Goal: Task Accomplishment & Management: Manage account settings

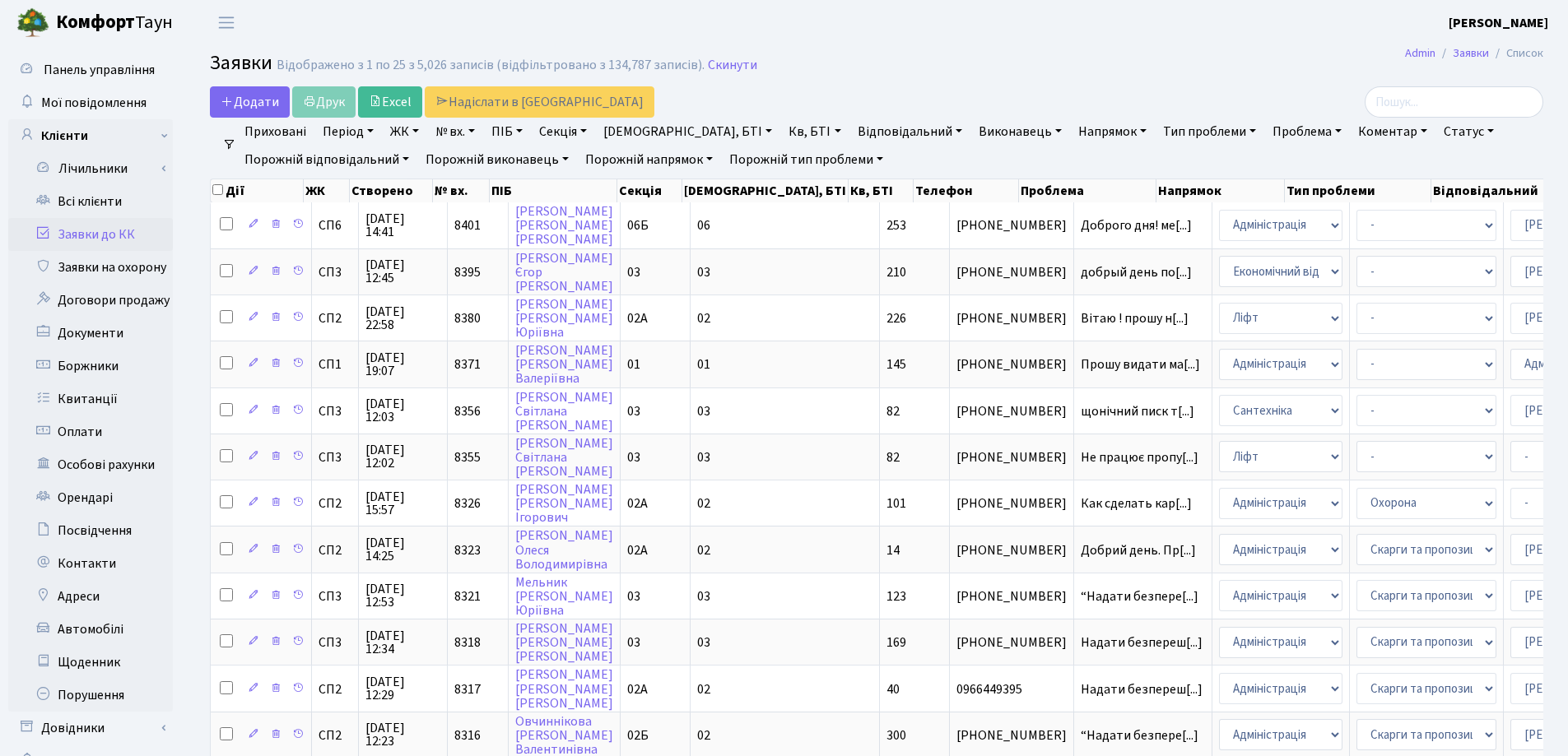
select select "25"
click at [74, 201] on link "Всі клієнти" at bounding box center [90, 201] width 164 height 33
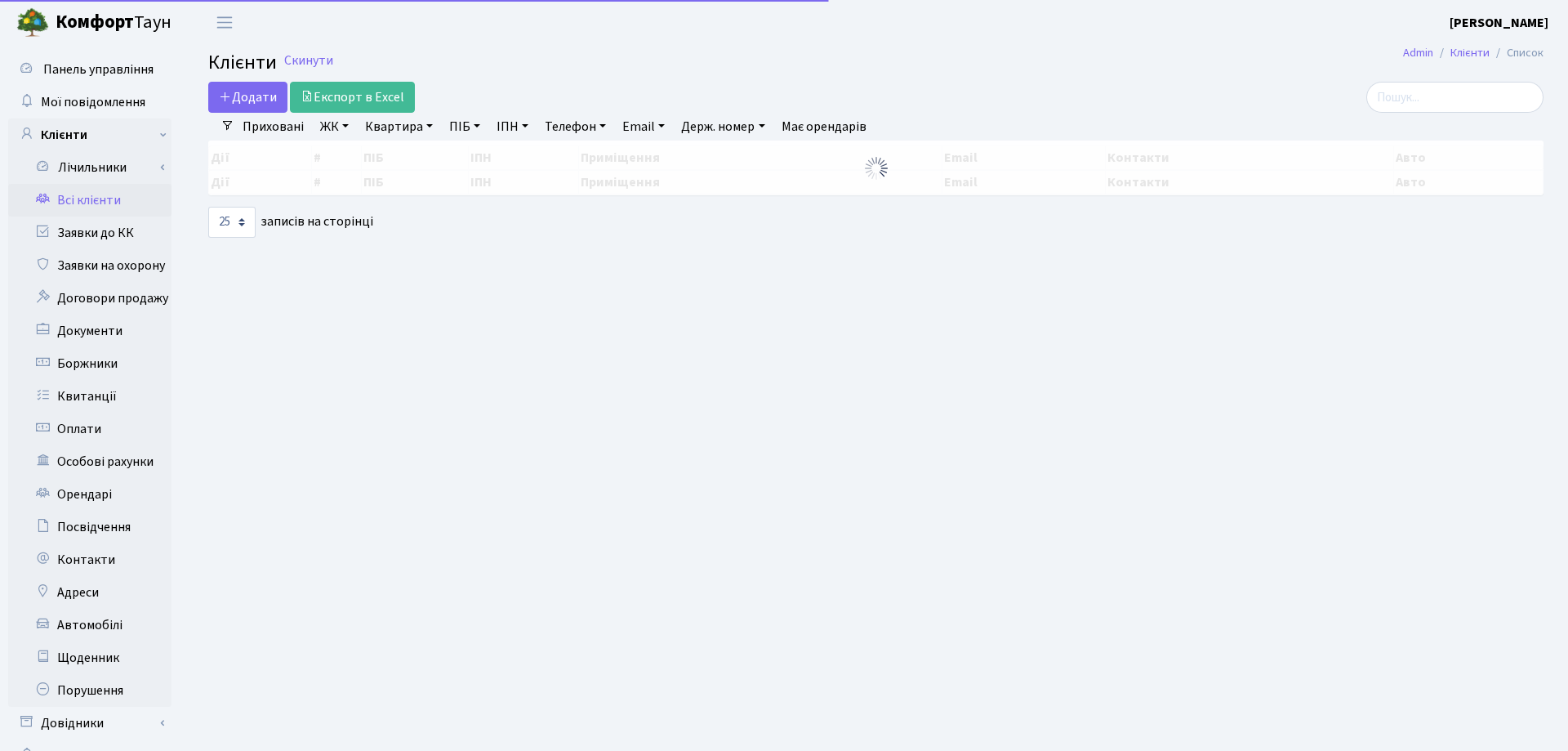
select select "25"
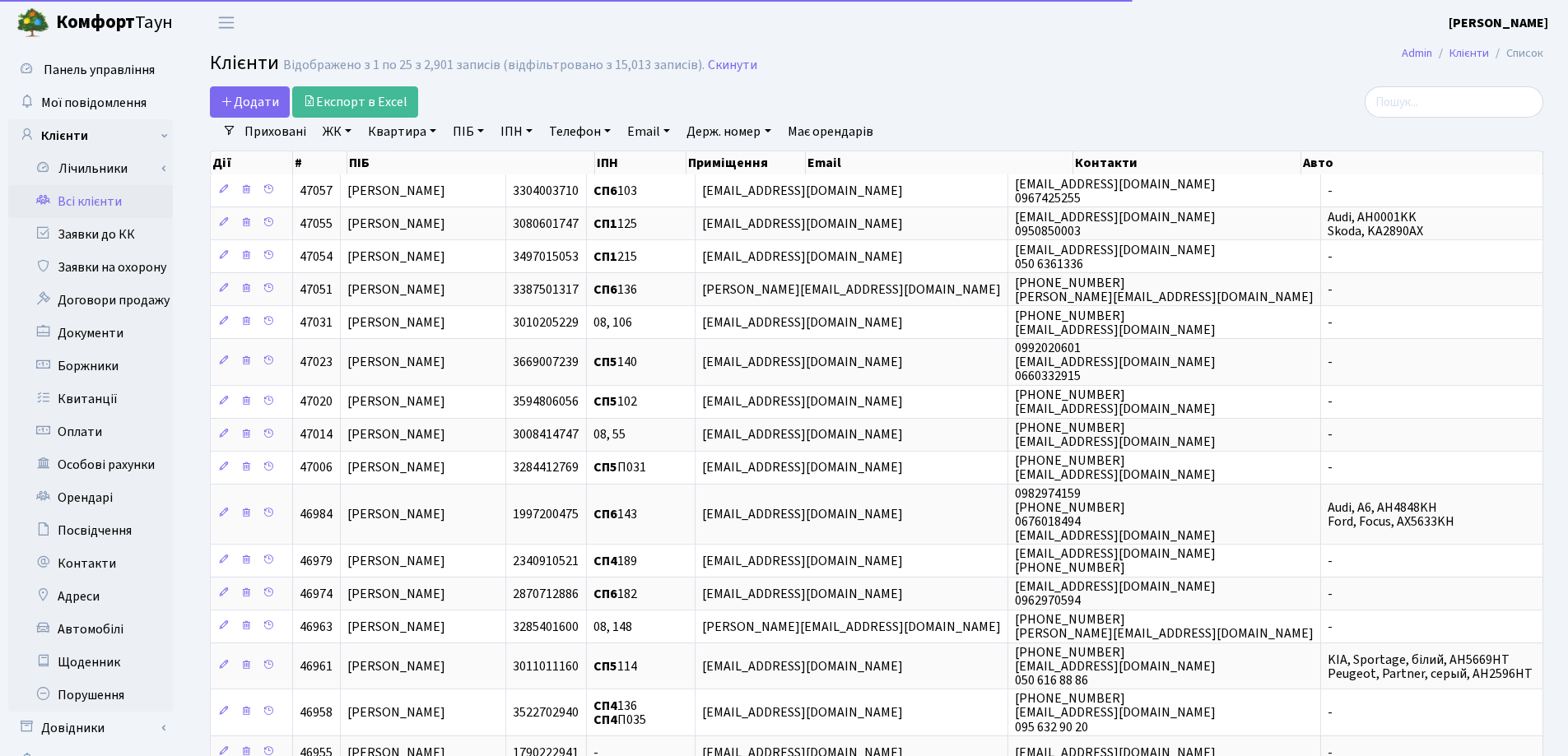
click at [433, 135] on link "Квартира" at bounding box center [402, 131] width 82 height 28
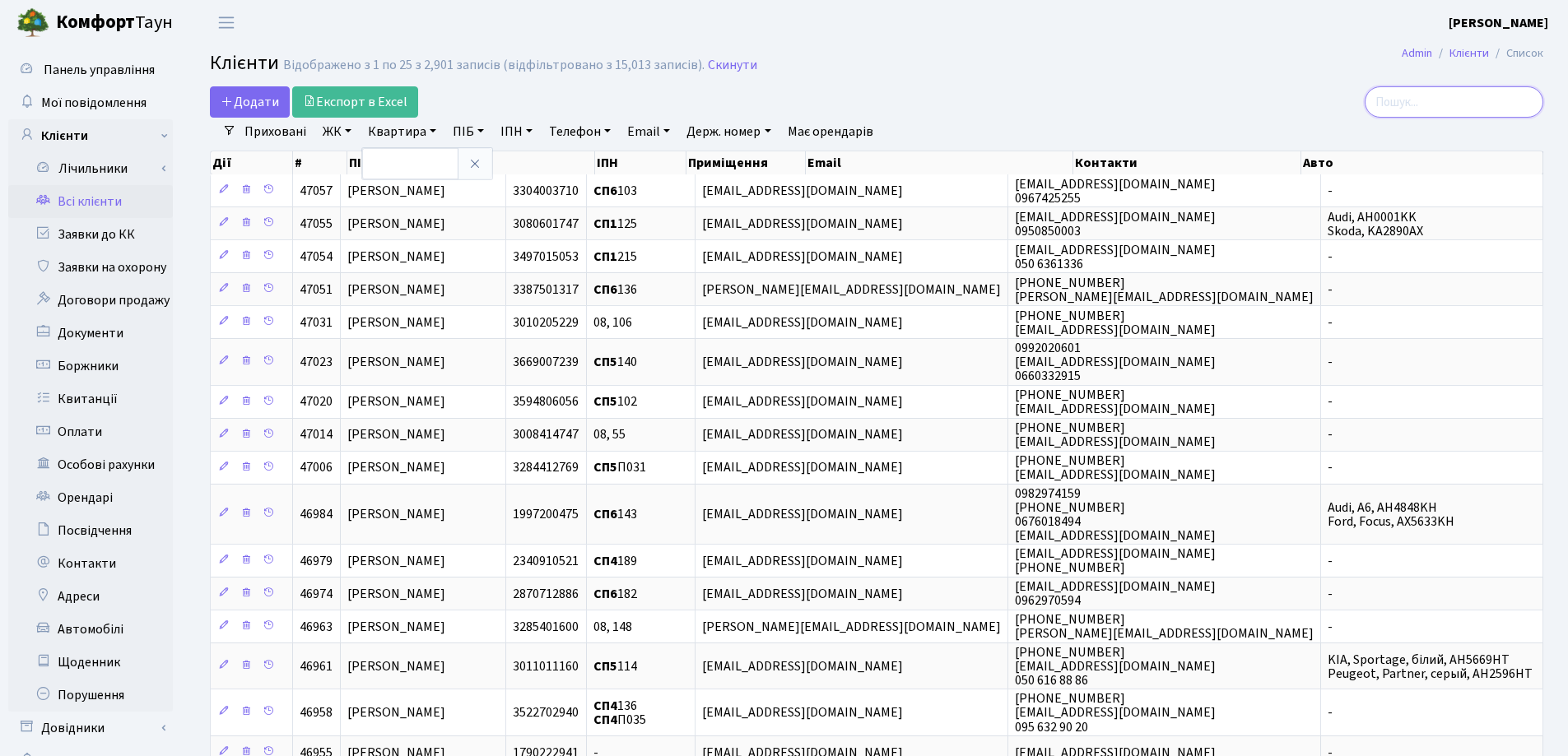
click at [1451, 103] on input "search" at bounding box center [1453, 101] width 179 height 31
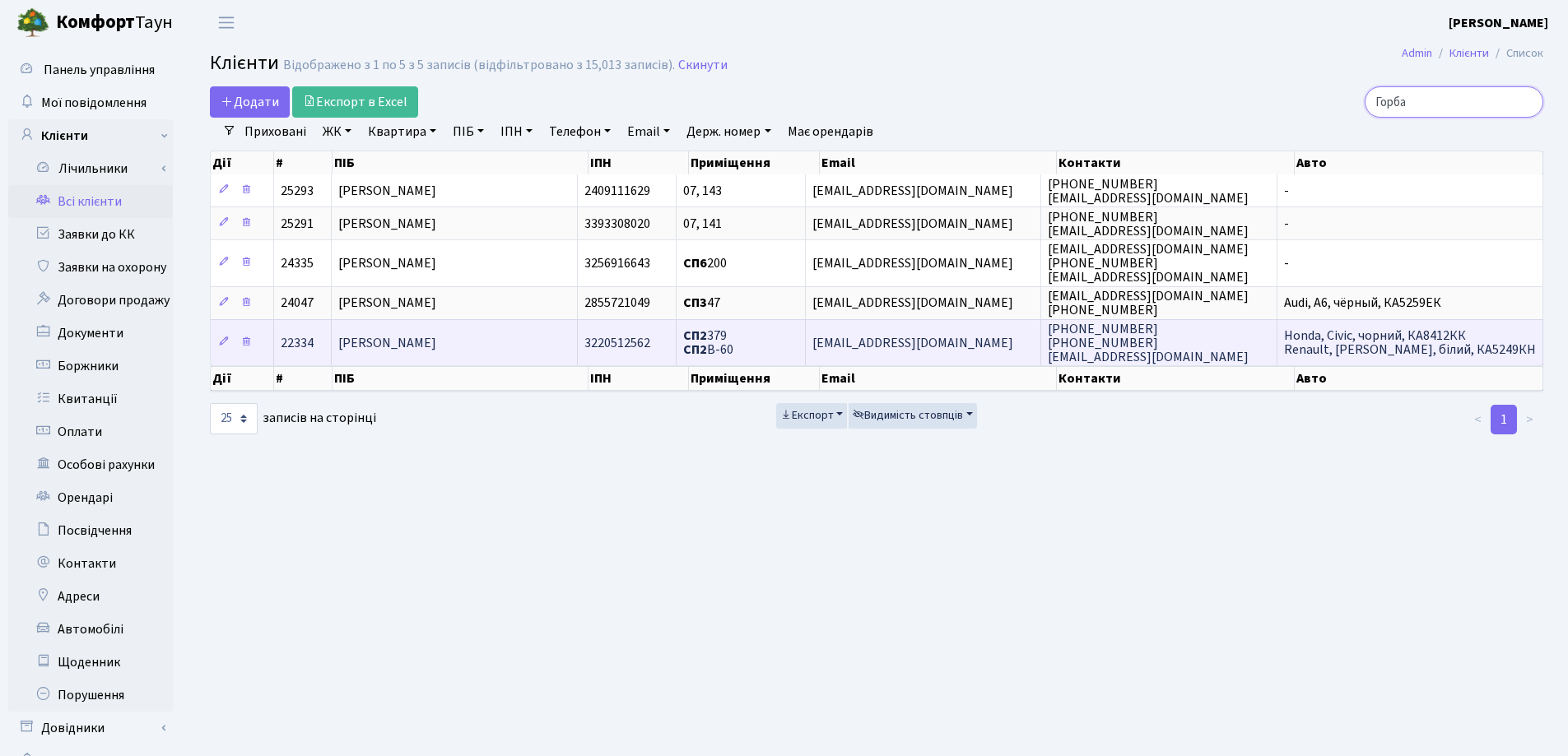
type input "Горба"
click at [433, 347] on span "[PERSON_NAME]" at bounding box center [387, 343] width 98 height 18
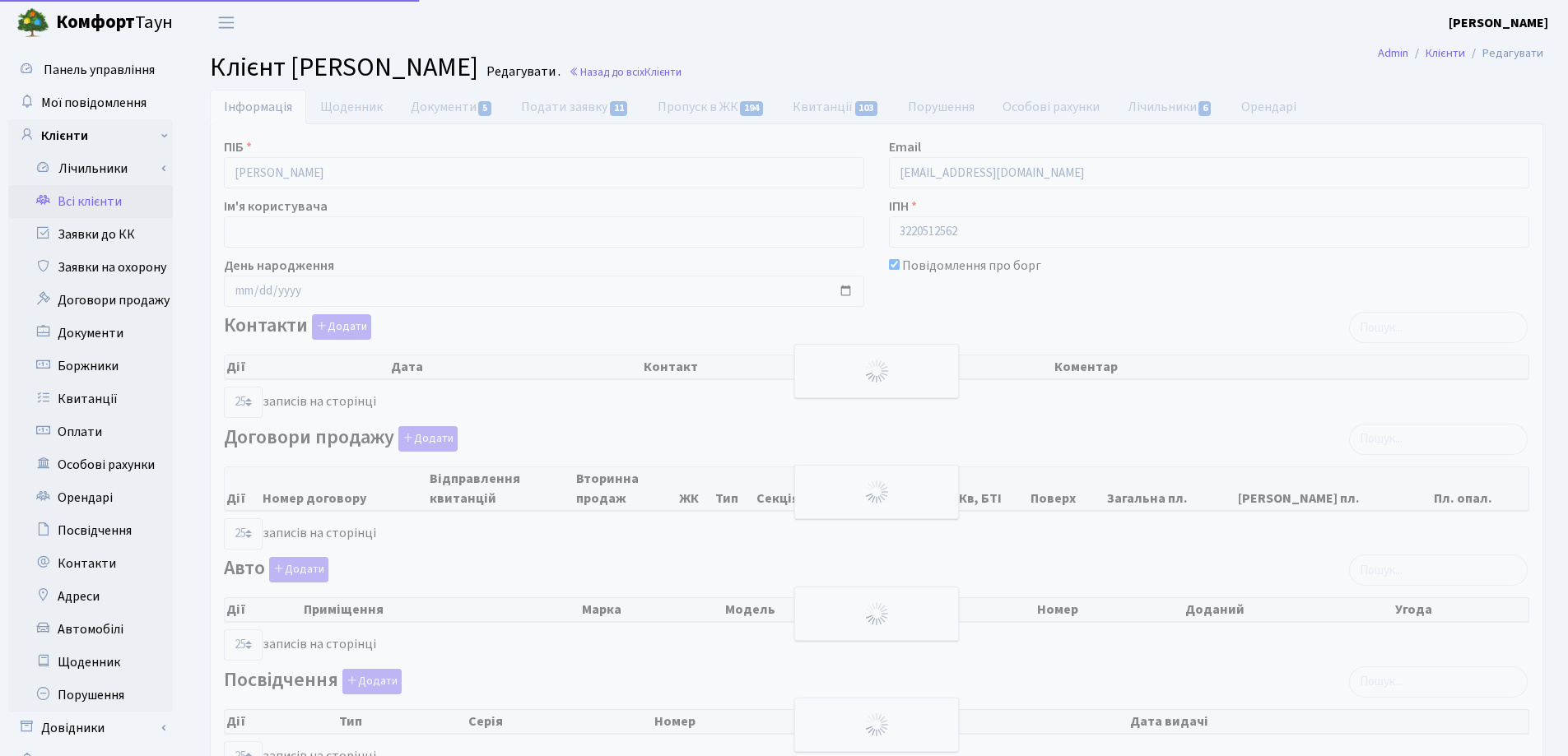
select select "25"
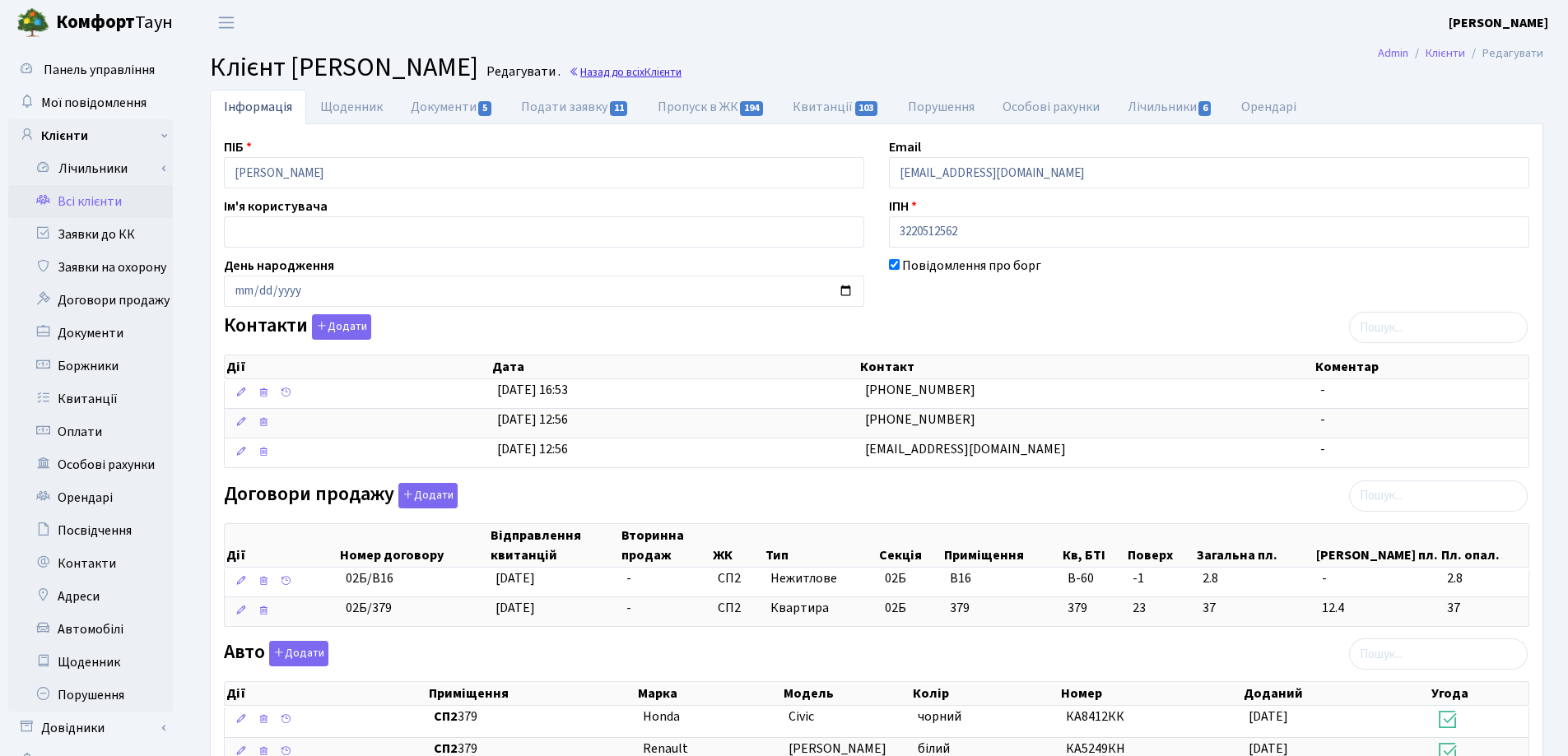
click at [682, 74] on link "Назад до всіх Клієнти" at bounding box center [625, 72] width 113 height 15
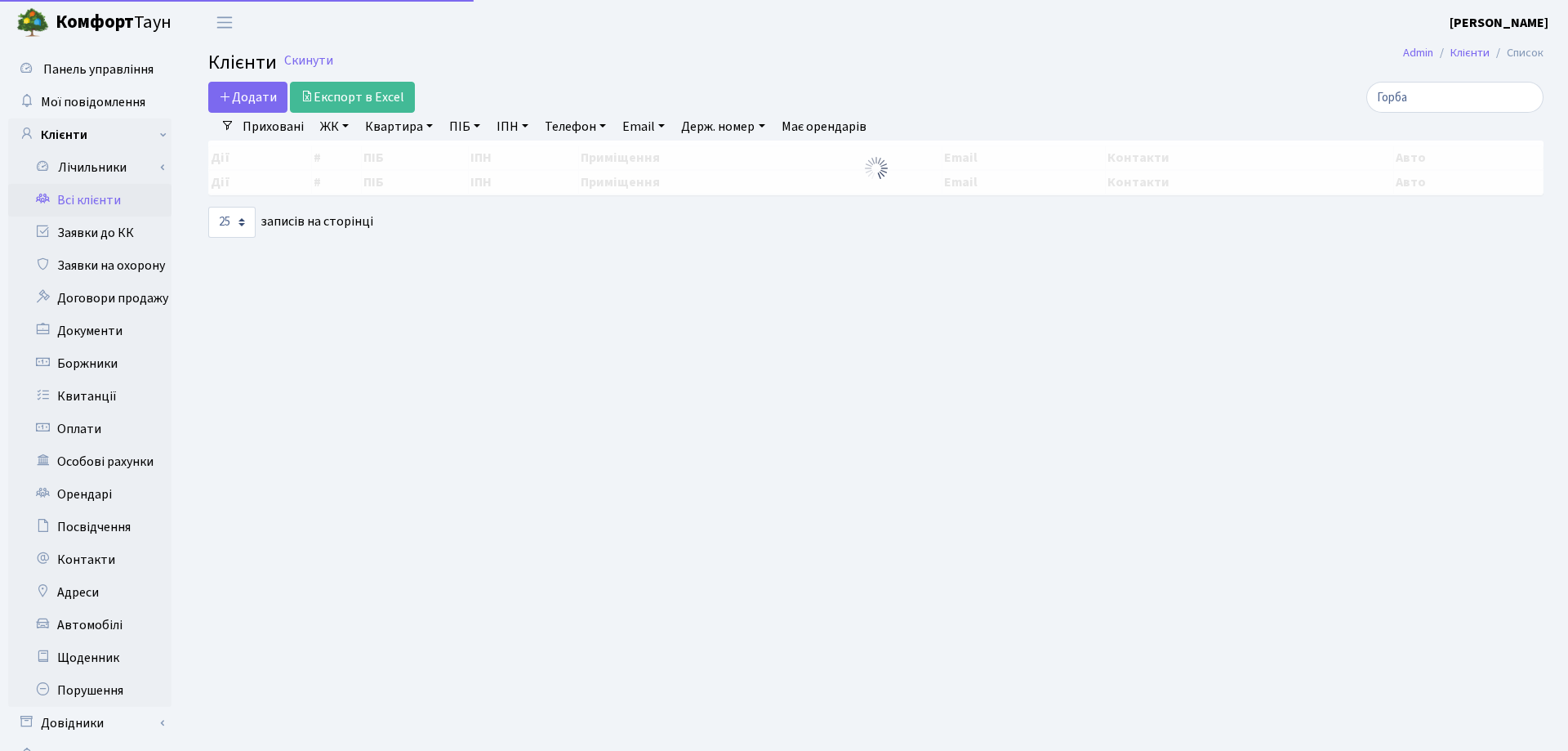
select select "25"
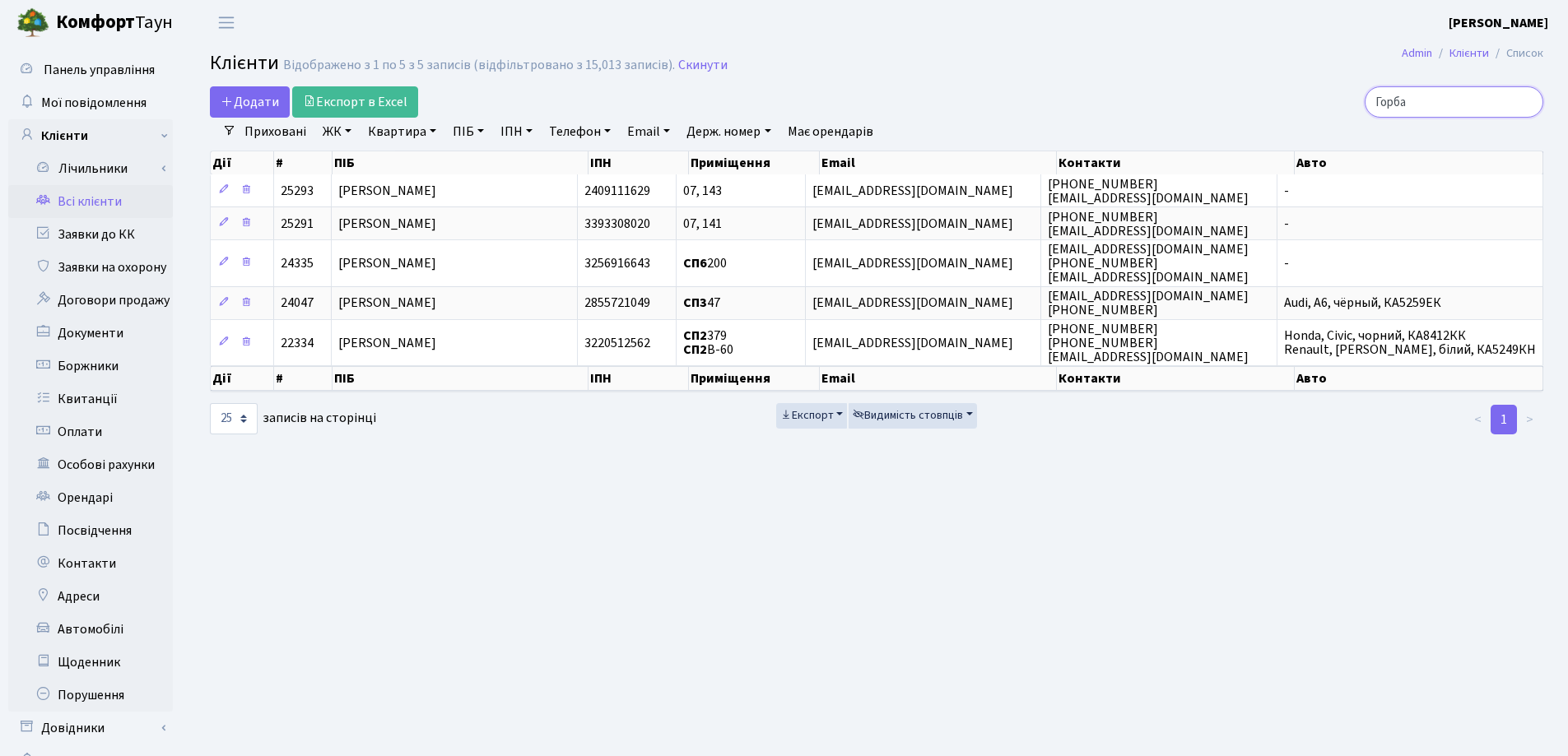
click at [1527, 100] on input "Горба" at bounding box center [1453, 101] width 179 height 31
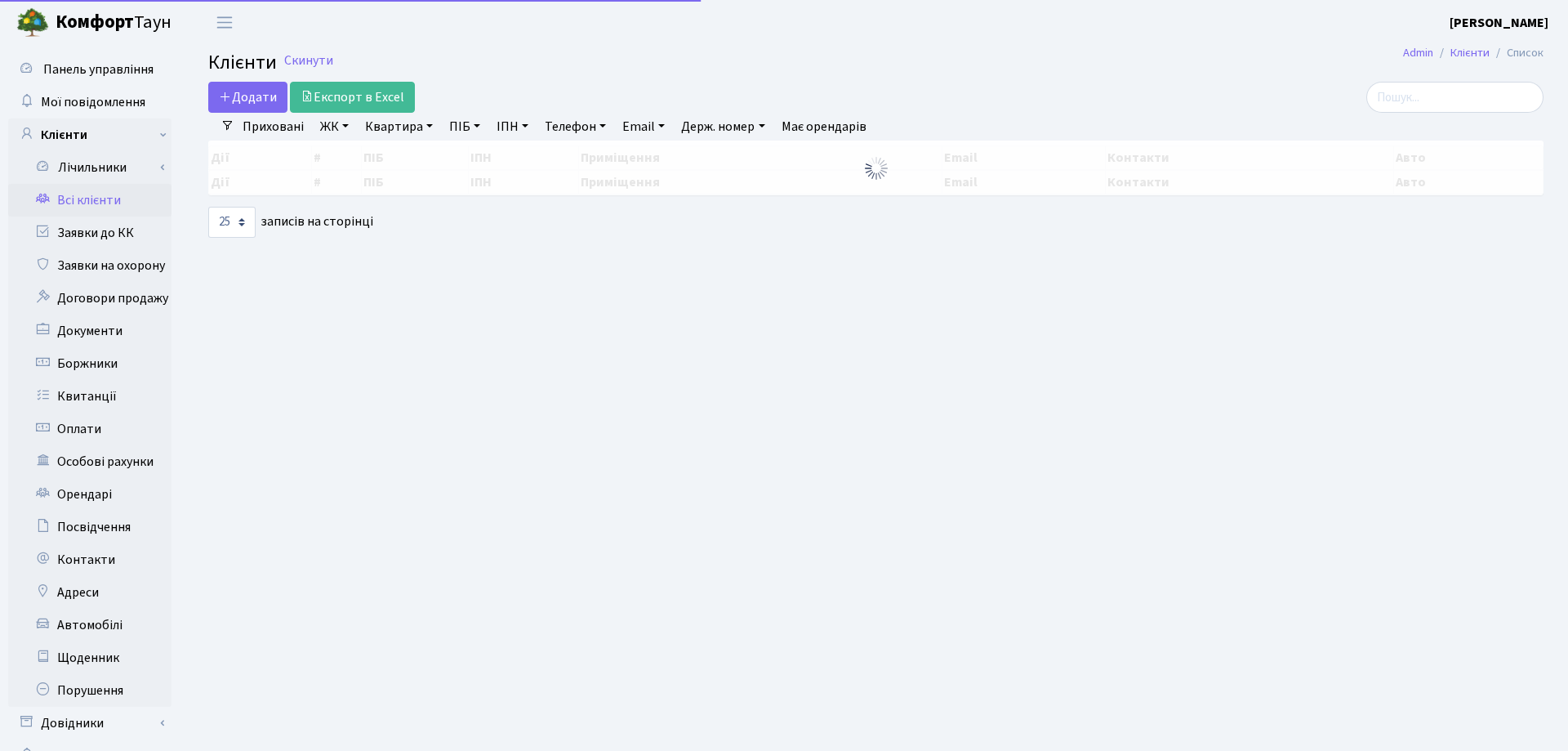
select select "25"
